Goal: Task Accomplishment & Management: Complete application form

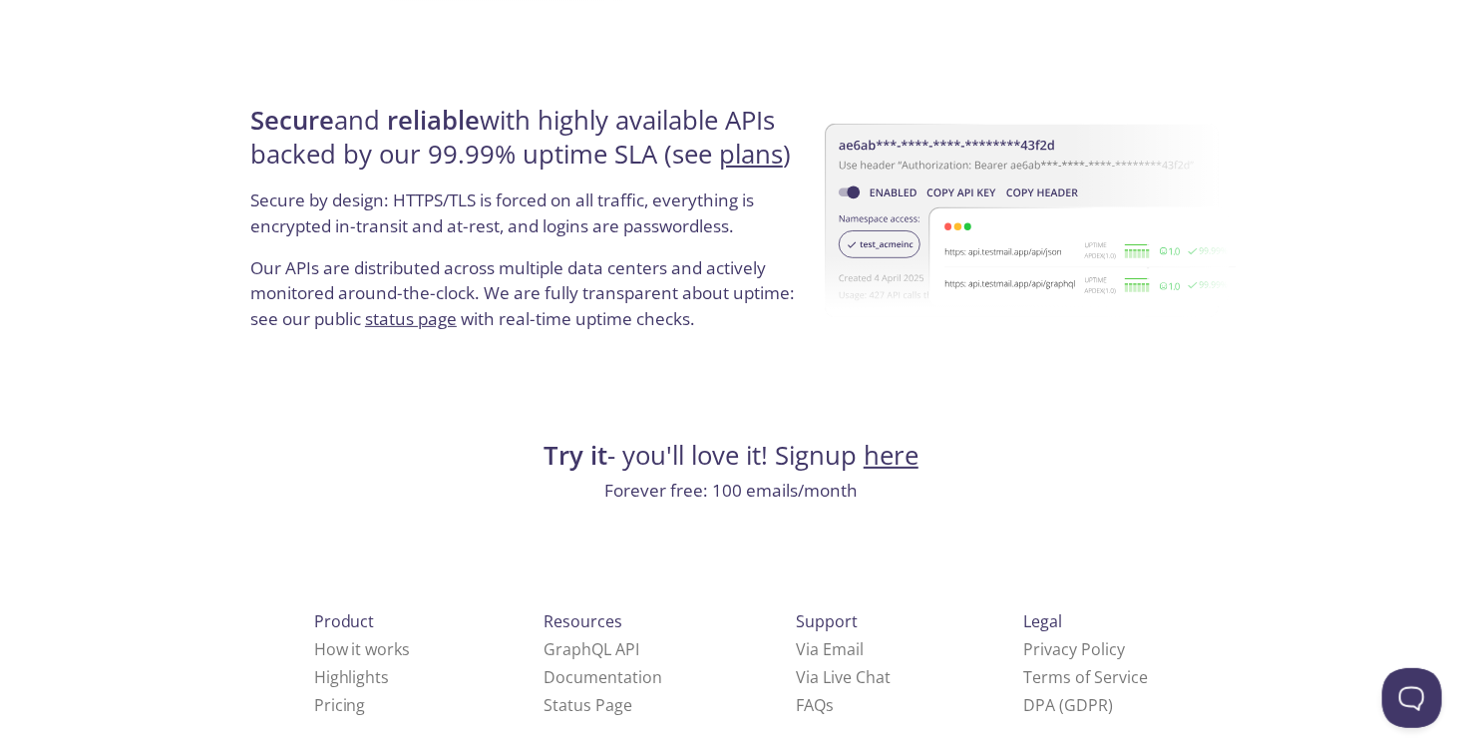
scroll to position [3823, 0]
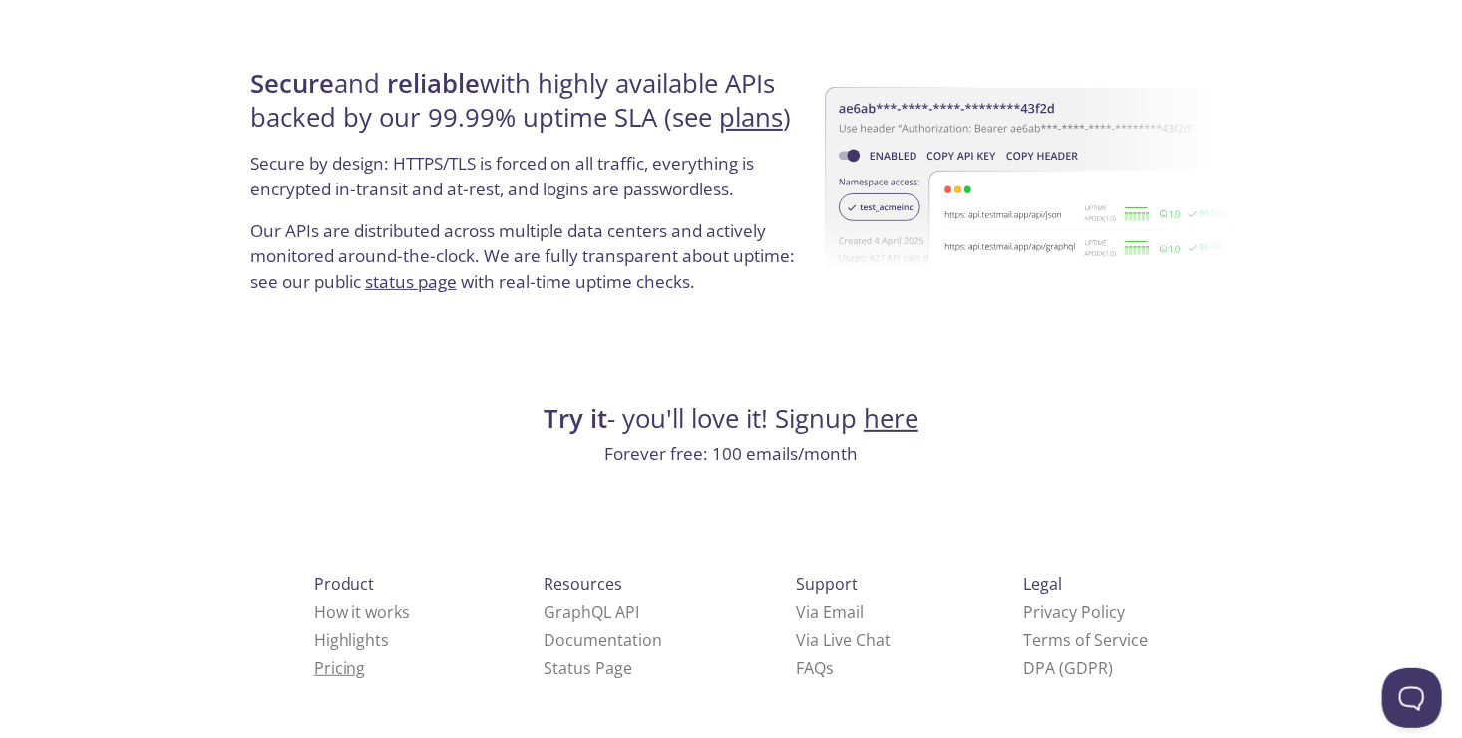
click at [314, 670] on link "Pricing" at bounding box center [340, 668] width 52 height 22
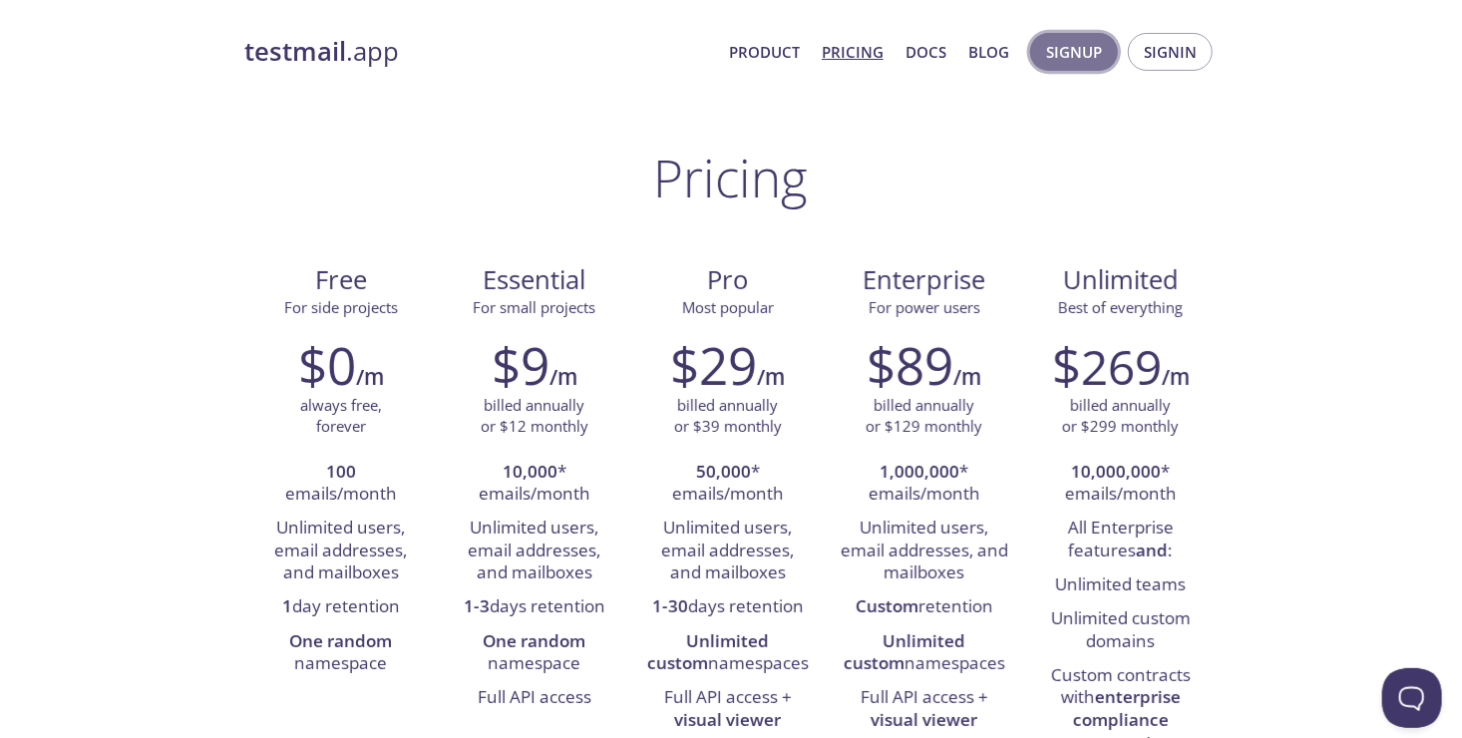
click at [1084, 56] on span "Signup" at bounding box center [1074, 52] width 56 height 26
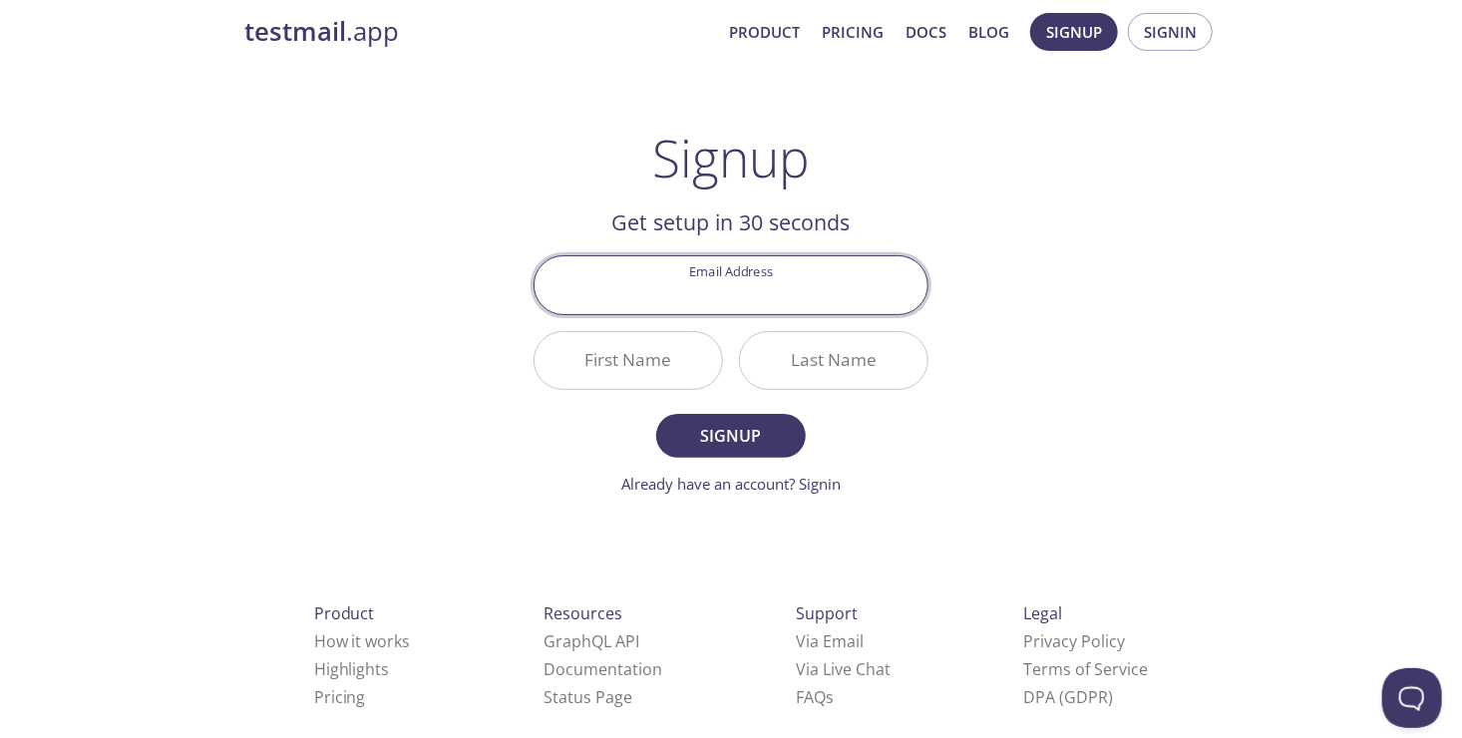
scroll to position [48, 0]
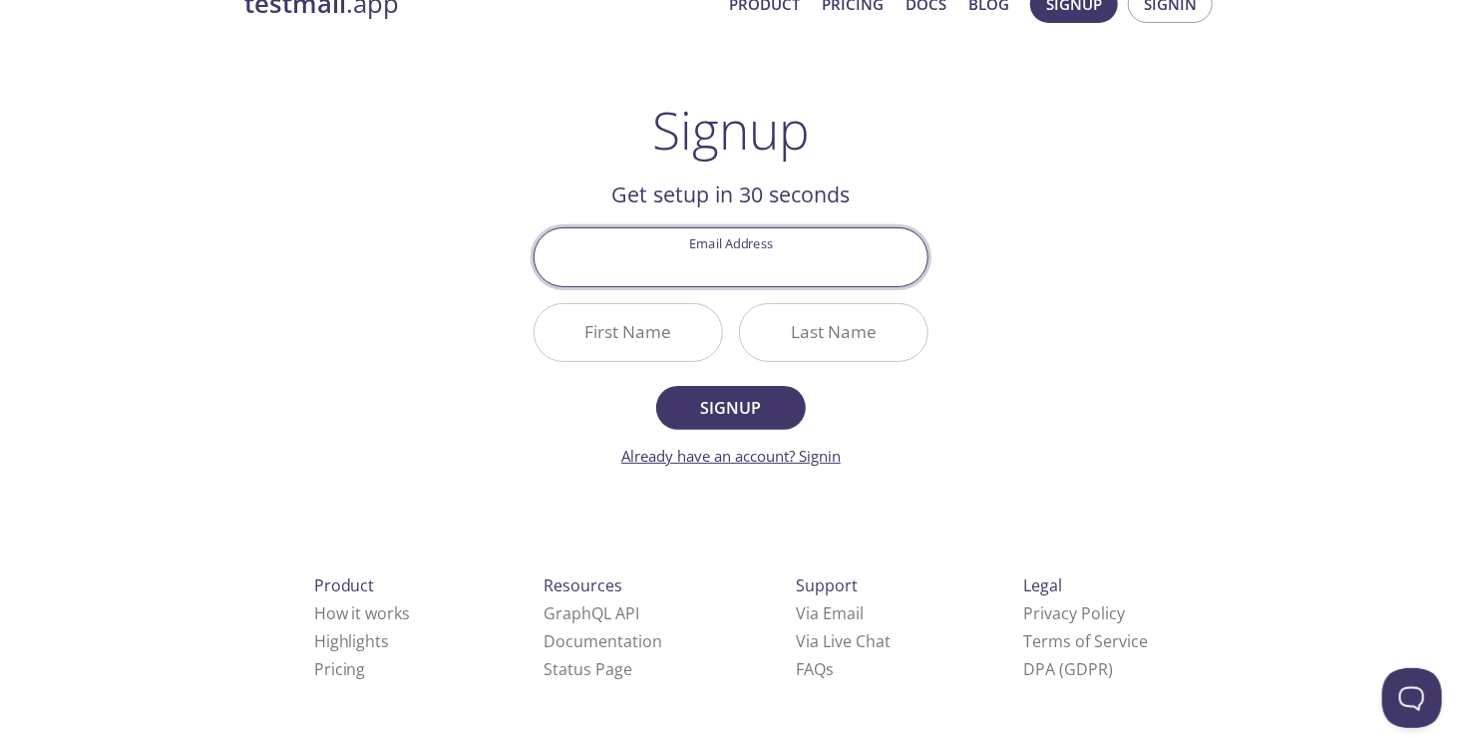
click at [824, 459] on link "Already have an account? Signin" at bounding box center [730, 456] width 219 height 20
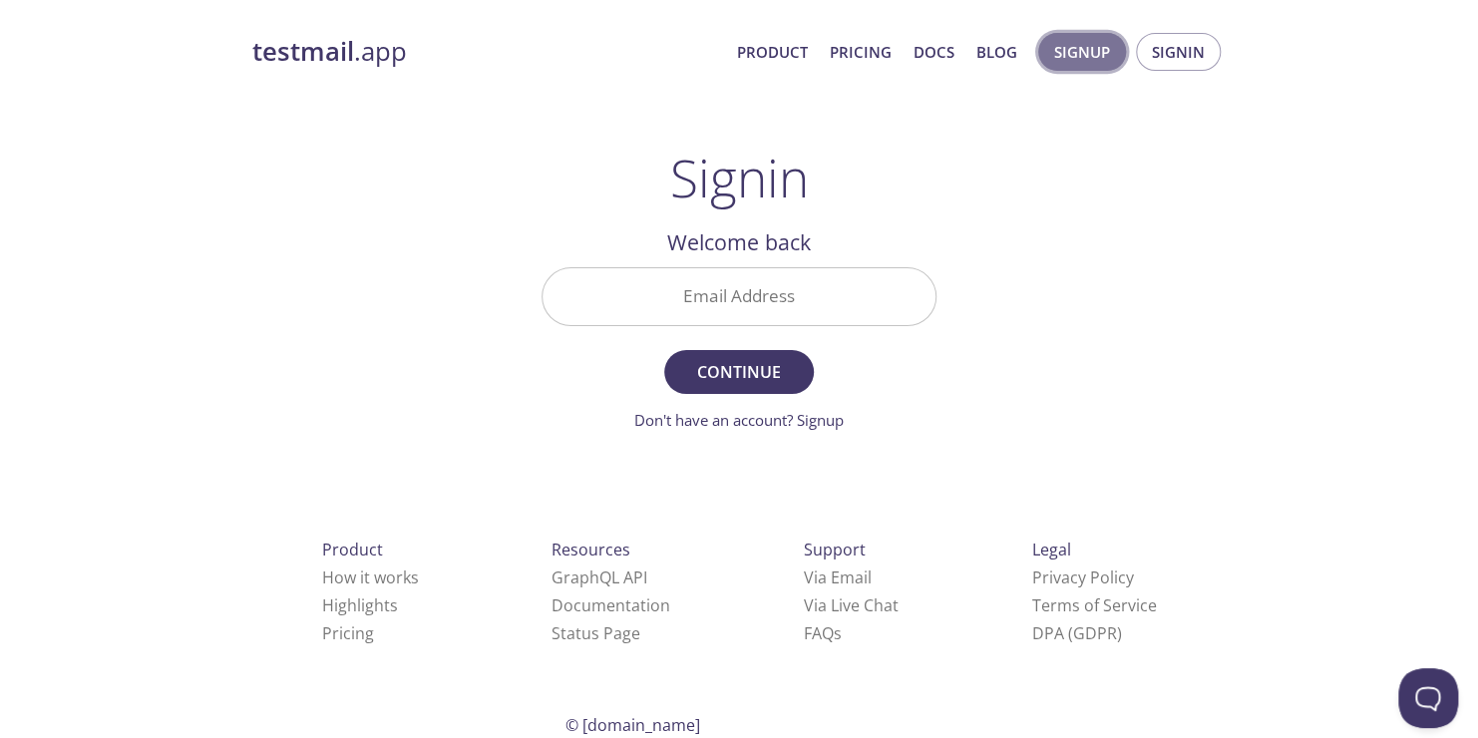
click at [1081, 58] on span "Signup" at bounding box center [1082, 52] width 56 height 26
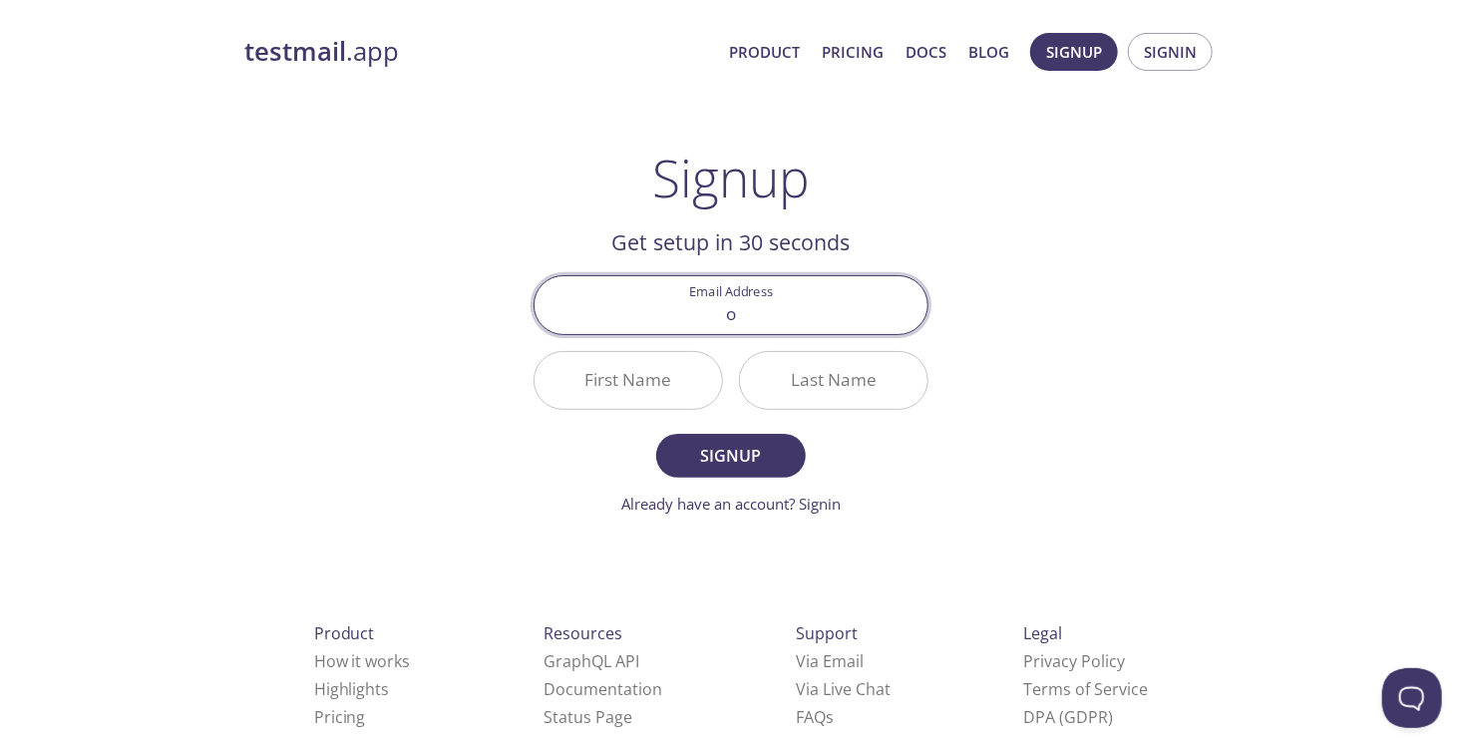
type input "[EMAIL_ADDRESS][DOMAIN_NAME]"
click at [610, 369] on input "First Name" at bounding box center [629, 380] width 188 height 57
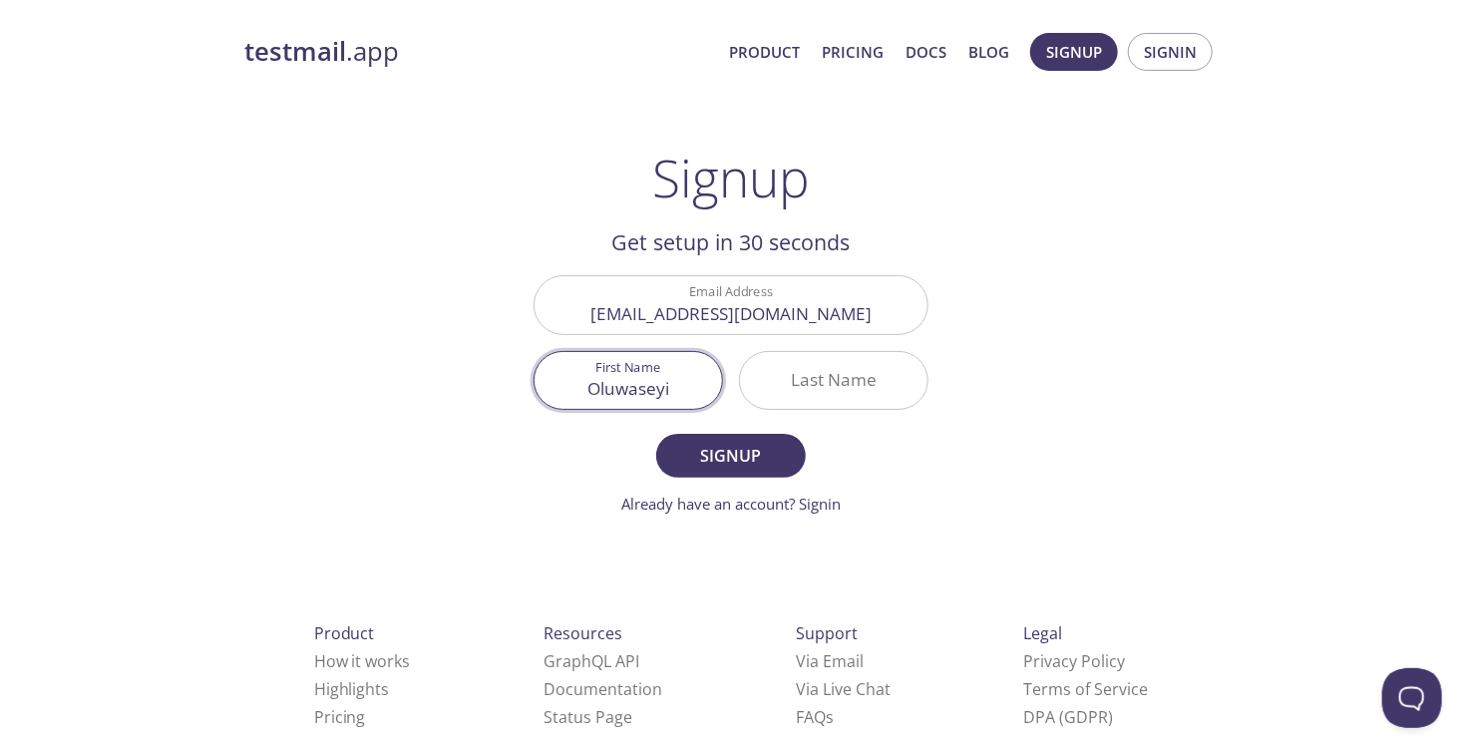
type input "Oluwaseyi"
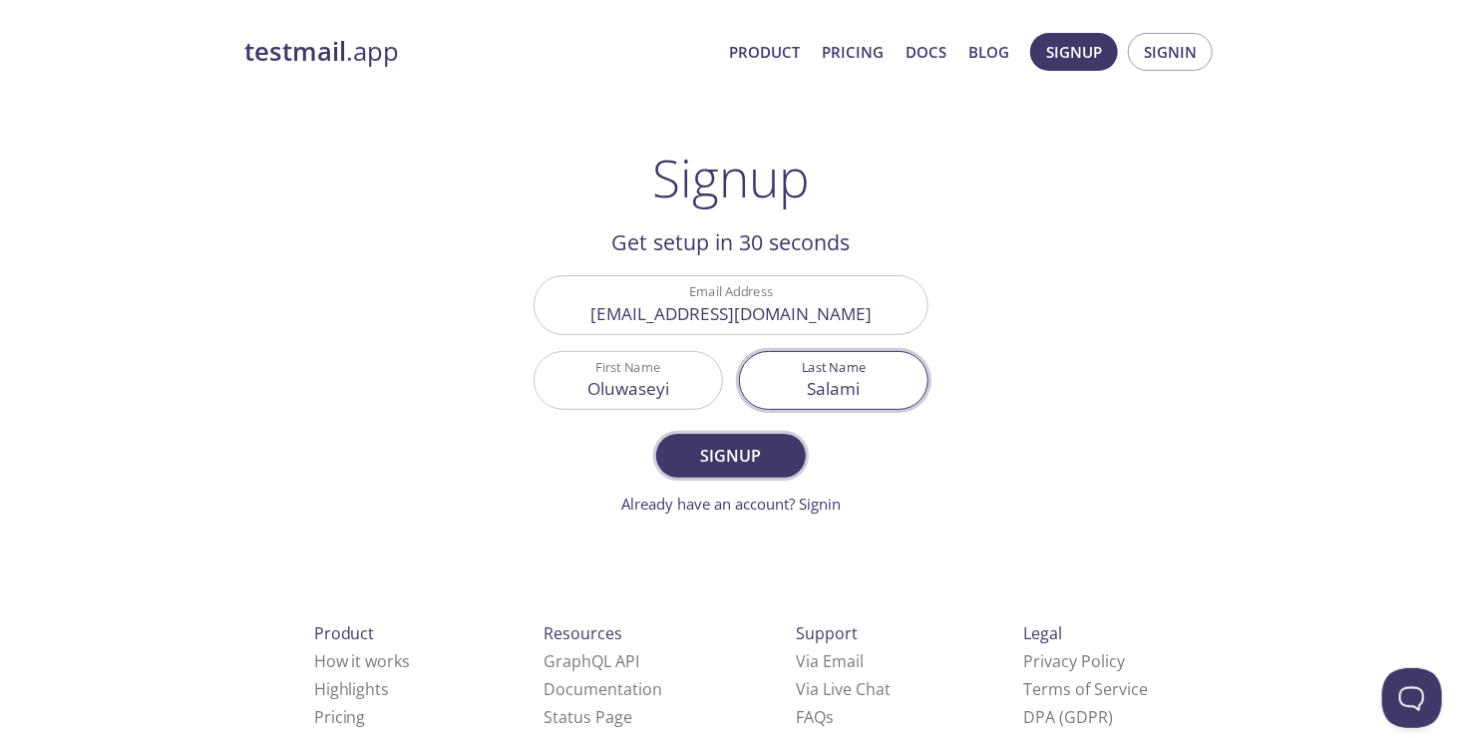
type input "Salami"
click at [711, 453] on span "Signup" at bounding box center [731, 456] width 106 height 28
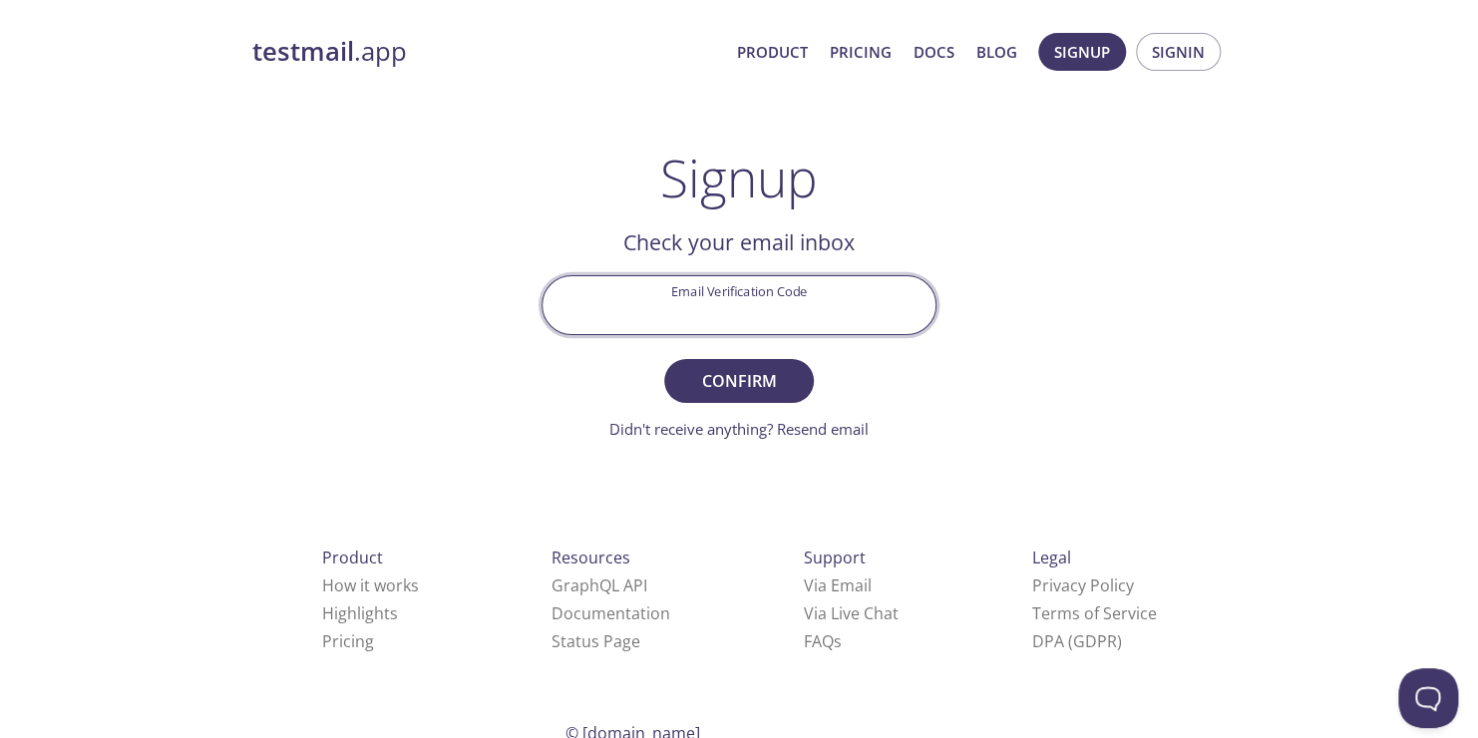
click at [815, 315] on input "Email Verification Code" at bounding box center [739, 304] width 393 height 57
click at [731, 315] on input "AD#GJMX" at bounding box center [739, 304] width 393 height 57
type input "AD3GJMX"
click at [729, 385] on span "Confirm" at bounding box center [739, 381] width 106 height 28
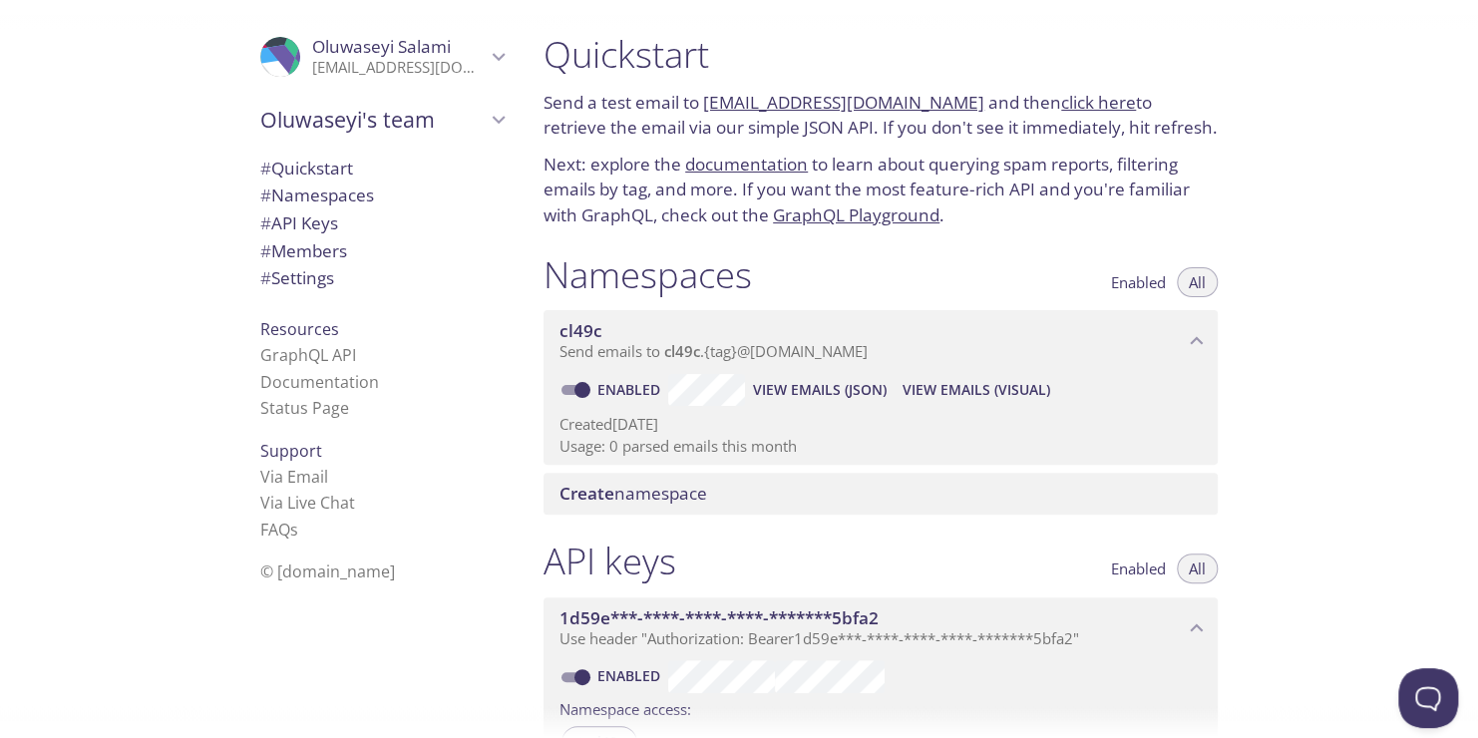
click at [1129, 282] on span "Enabled" at bounding box center [1138, 282] width 55 height 0
click at [1196, 282] on span "All" at bounding box center [1197, 282] width 17 height 0
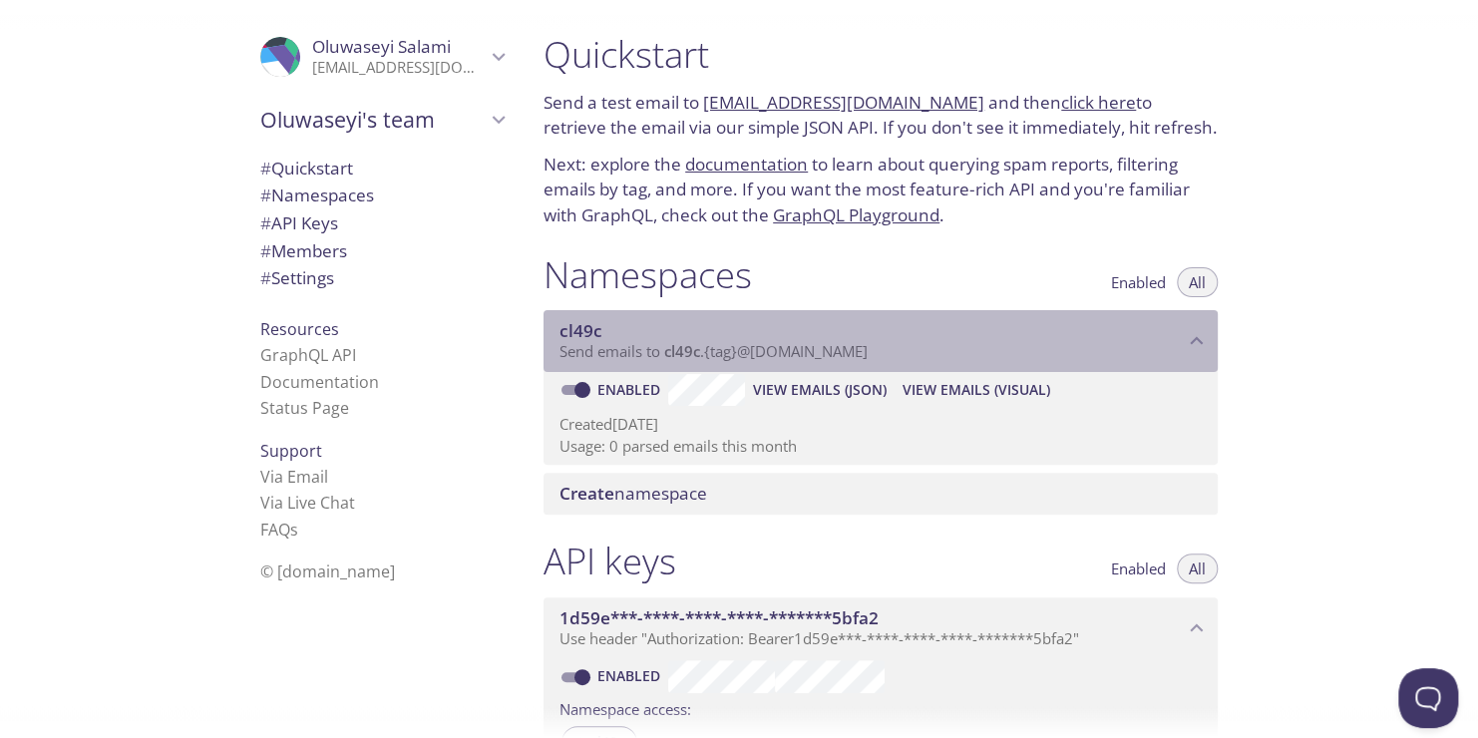
click at [711, 343] on span "Send emails to cl49c . {tag} @[DOMAIN_NAME]" at bounding box center [714, 351] width 308 height 20
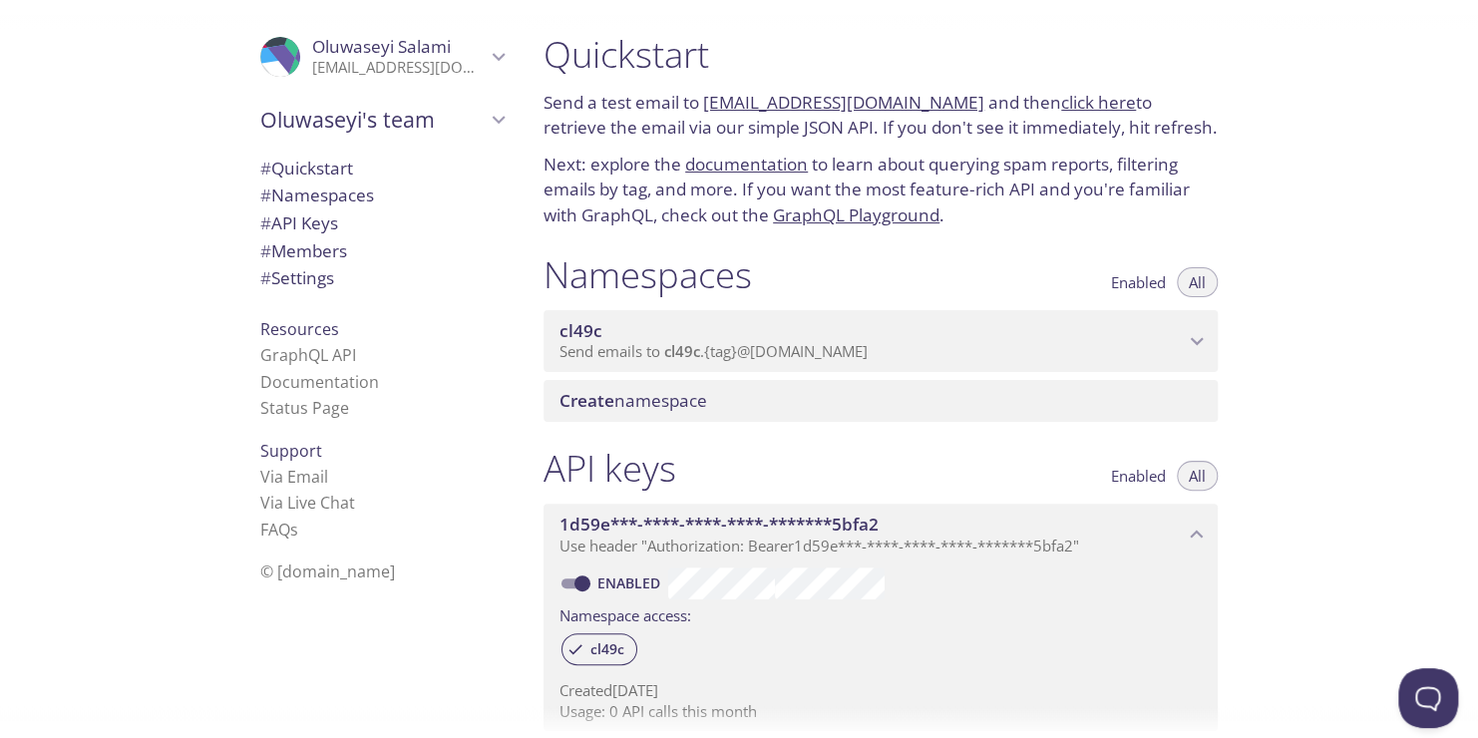
click at [711, 343] on span "Send emails to cl49c . {tag} @[DOMAIN_NAME]" at bounding box center [714, 351] width 308 height 20
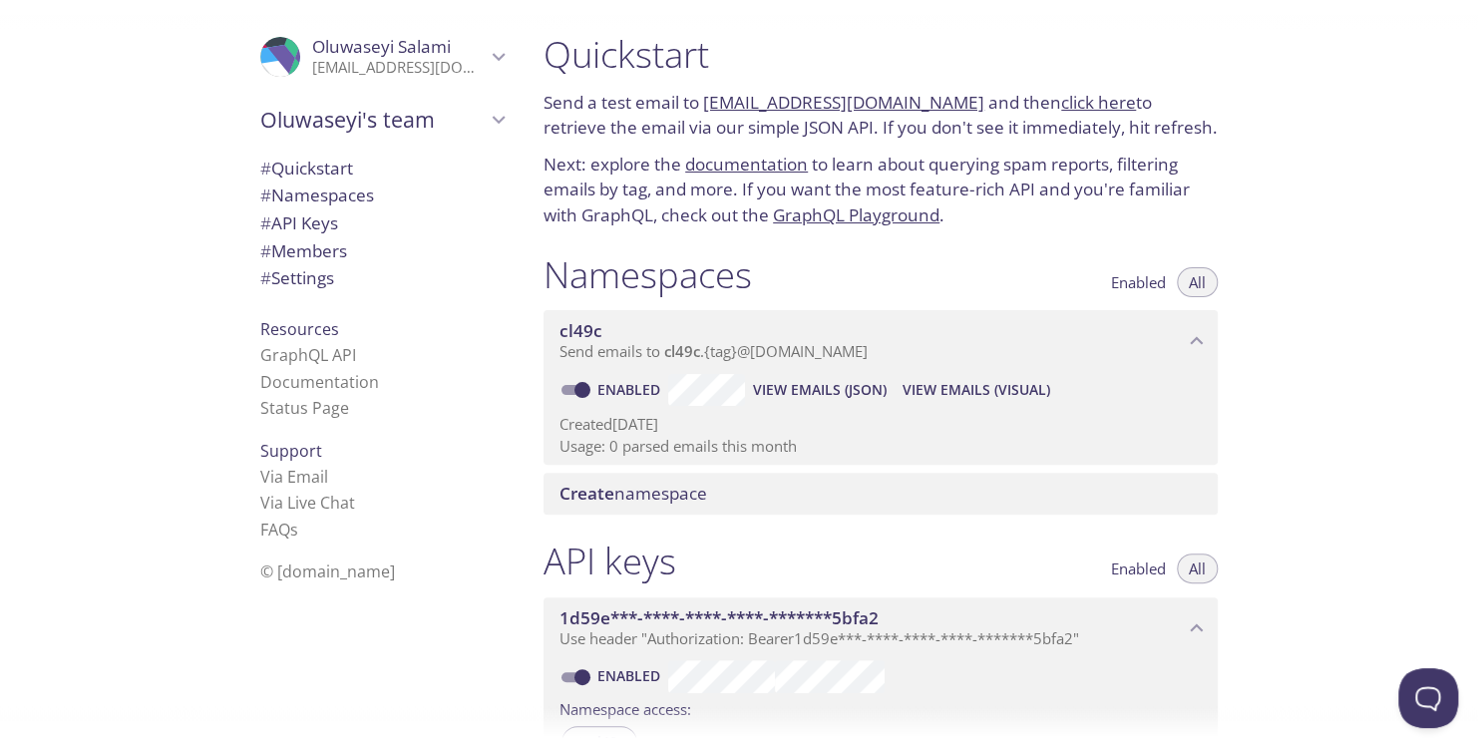
click at [723, 495] on span "Create namespace" at bounding box center [885, 494] width 650 height 22
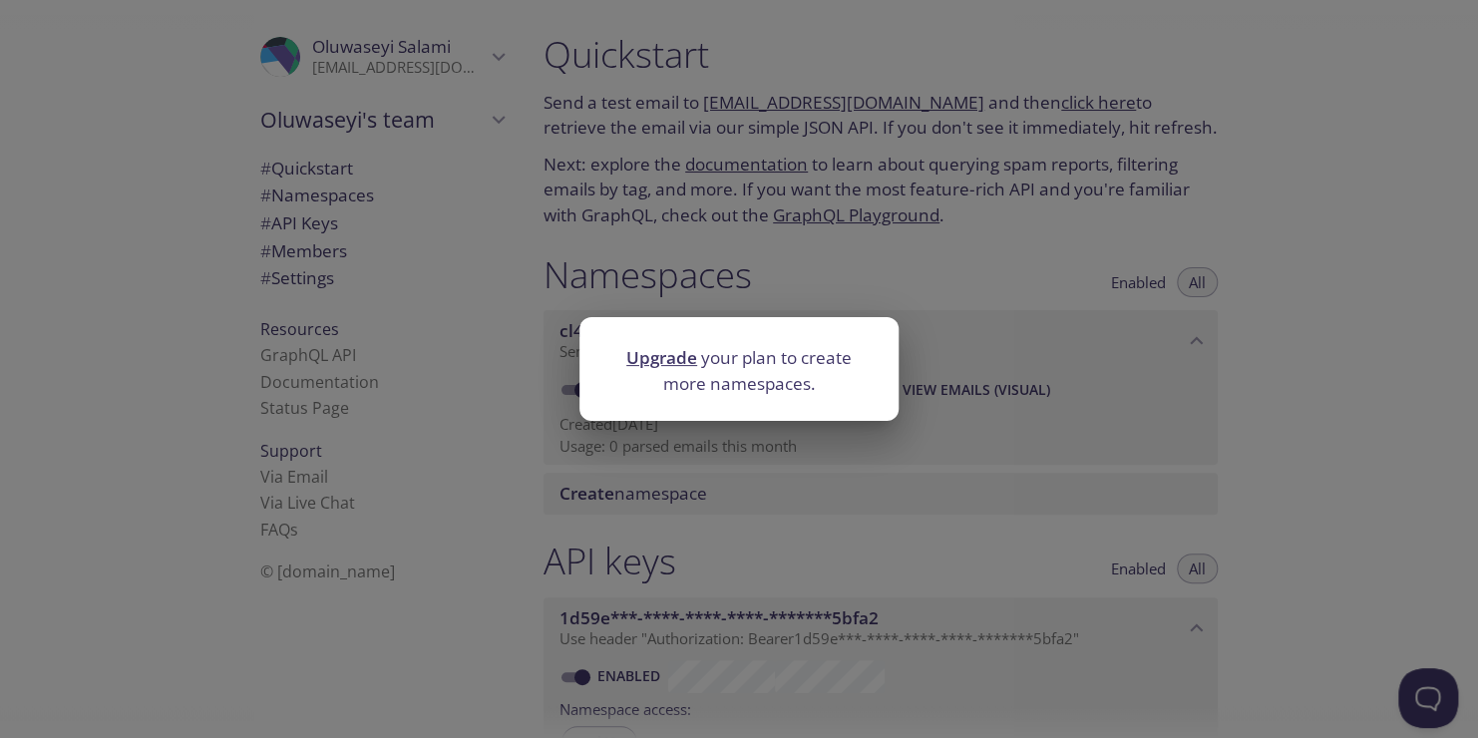
click at [1364, 435] on div "Upgrade your plan to create more namespaces." at bounding box center [739, 369] width 1478 height 738
